Goal: Information Seeking & Learning: Learn about a topic

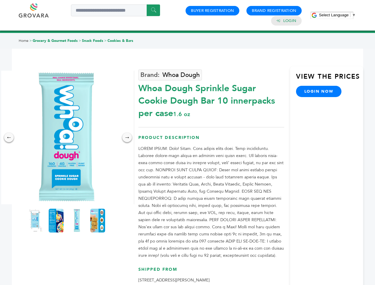
click at [337, 15] on span "Select Language" at bounding box center [334, 15] width 30 height 4
click at [67, 137] on img at bounding box center [67, 138] width 134 height 134
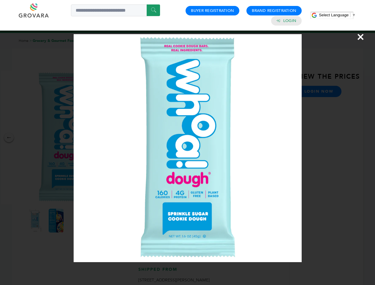
click at [9, 137] on div "×" at bounding box center [187, 142] width 375 height 285
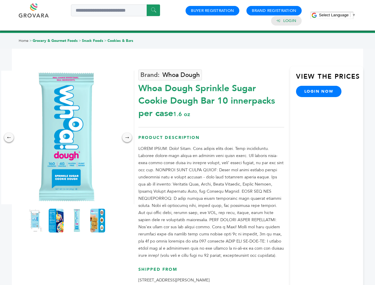
click at [127, 137] on div "→" at bounding box center [127, 138] width 10 height 10
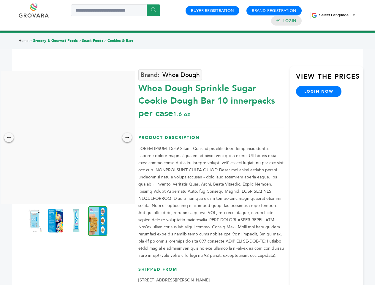
click at [35, 221] on img at bounding box center [34, 221] width 15 height 24
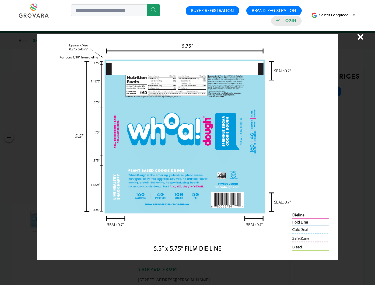
click at [56, 221] on div "×" at bounding box center [187, 142] width 375 height 285
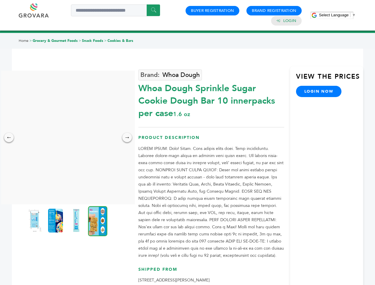
click at [77, 221] on img at bounding box center [76, 221] width 15 height 24
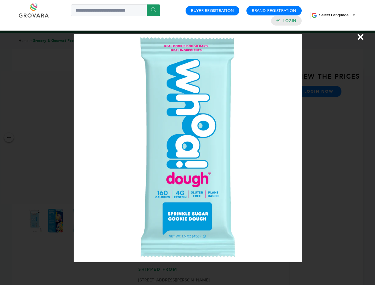
click at [98, 221] on div "×" at bounding box center [187, 142] width 375 height 285
